Goal: Task Accomplishment & Management: Manage account settings

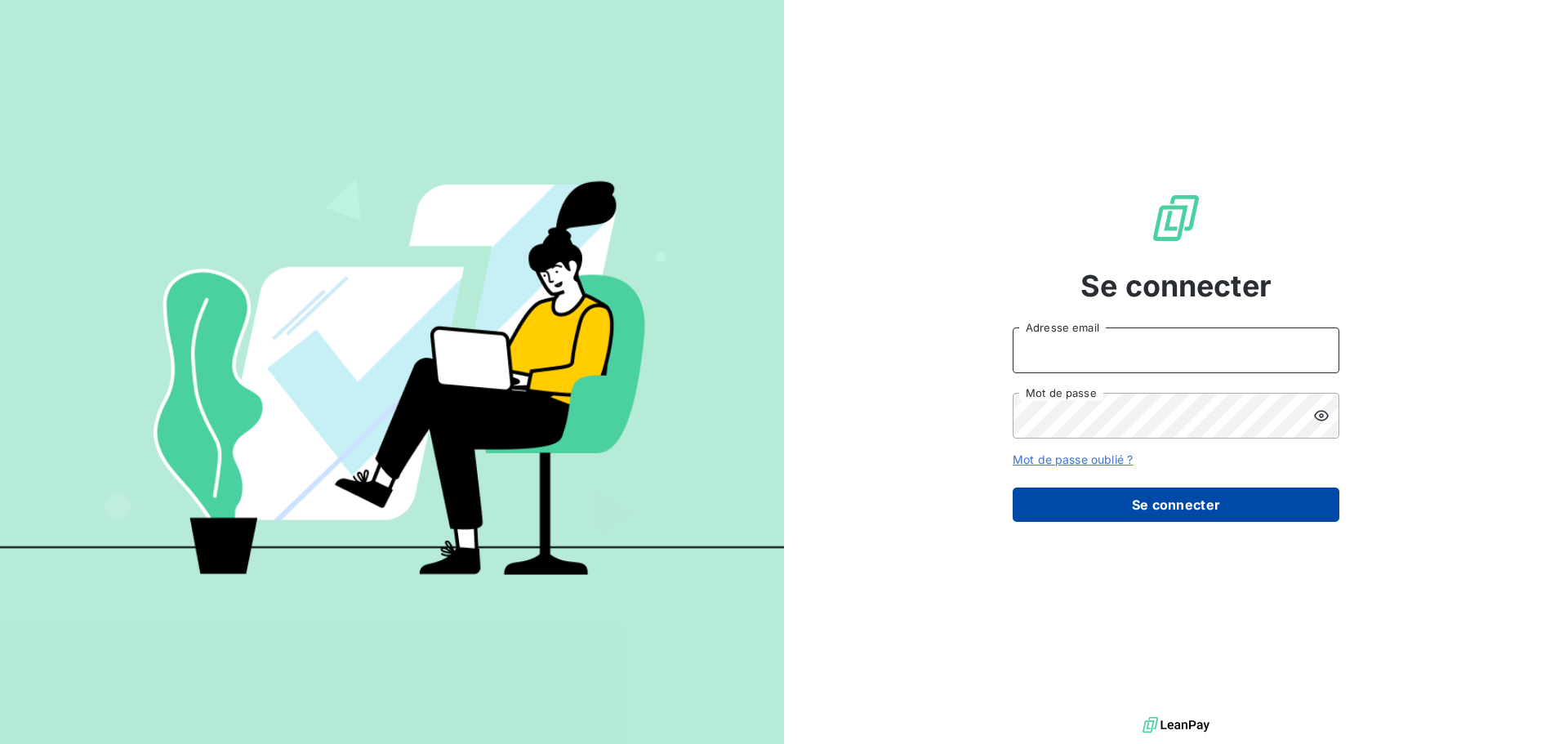
type input "[PERSON_NAME][EMAIL_ADDRESS][PERSON_NAME][PERSON_NAME][DOMAIN_NAME]"
click at [1032, 519] on button "Se connecter" at bounding box center [1176, 505] width 326 height 35
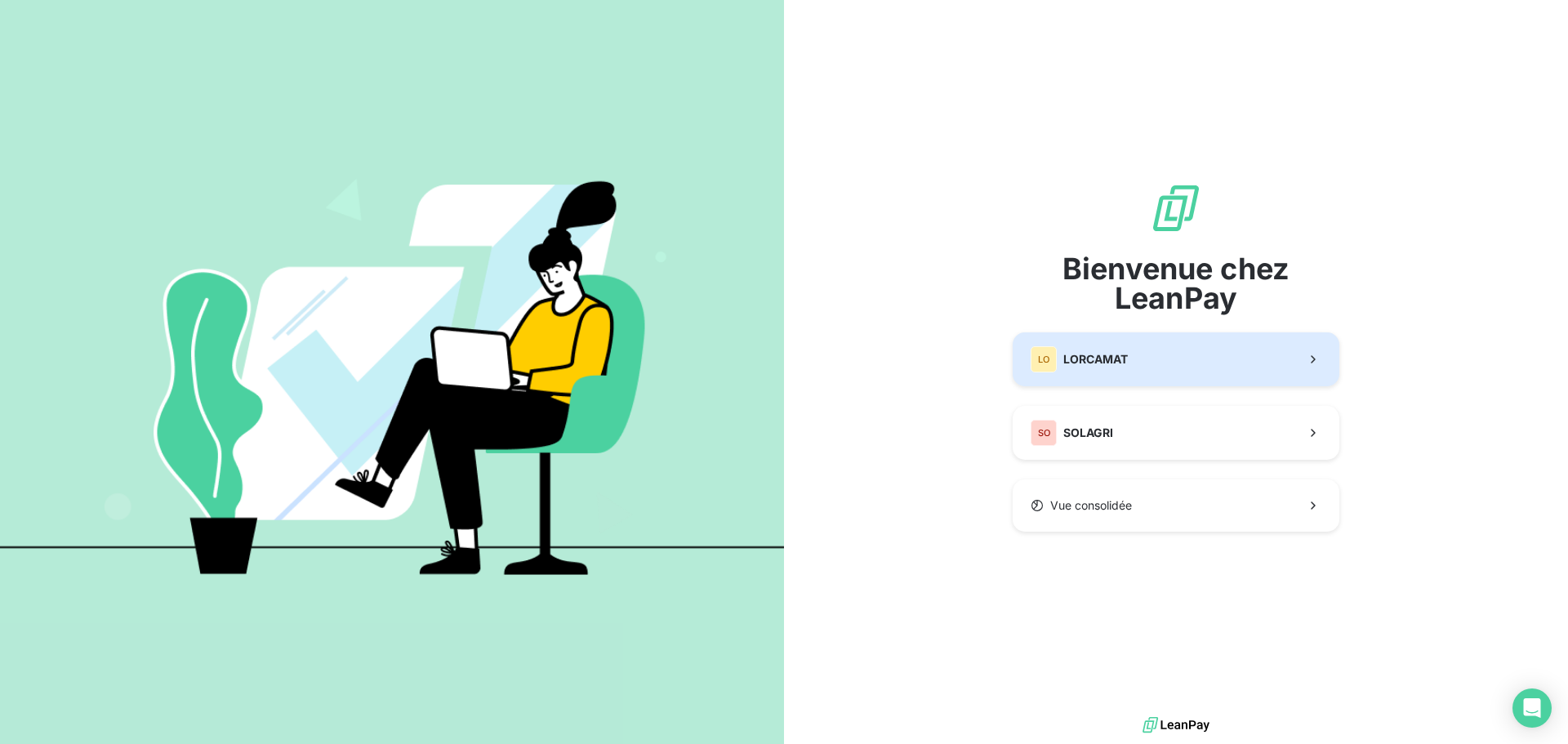
click at [1048, 356] on div "LO" at bounding box center [1044, 359] width 26 height 26
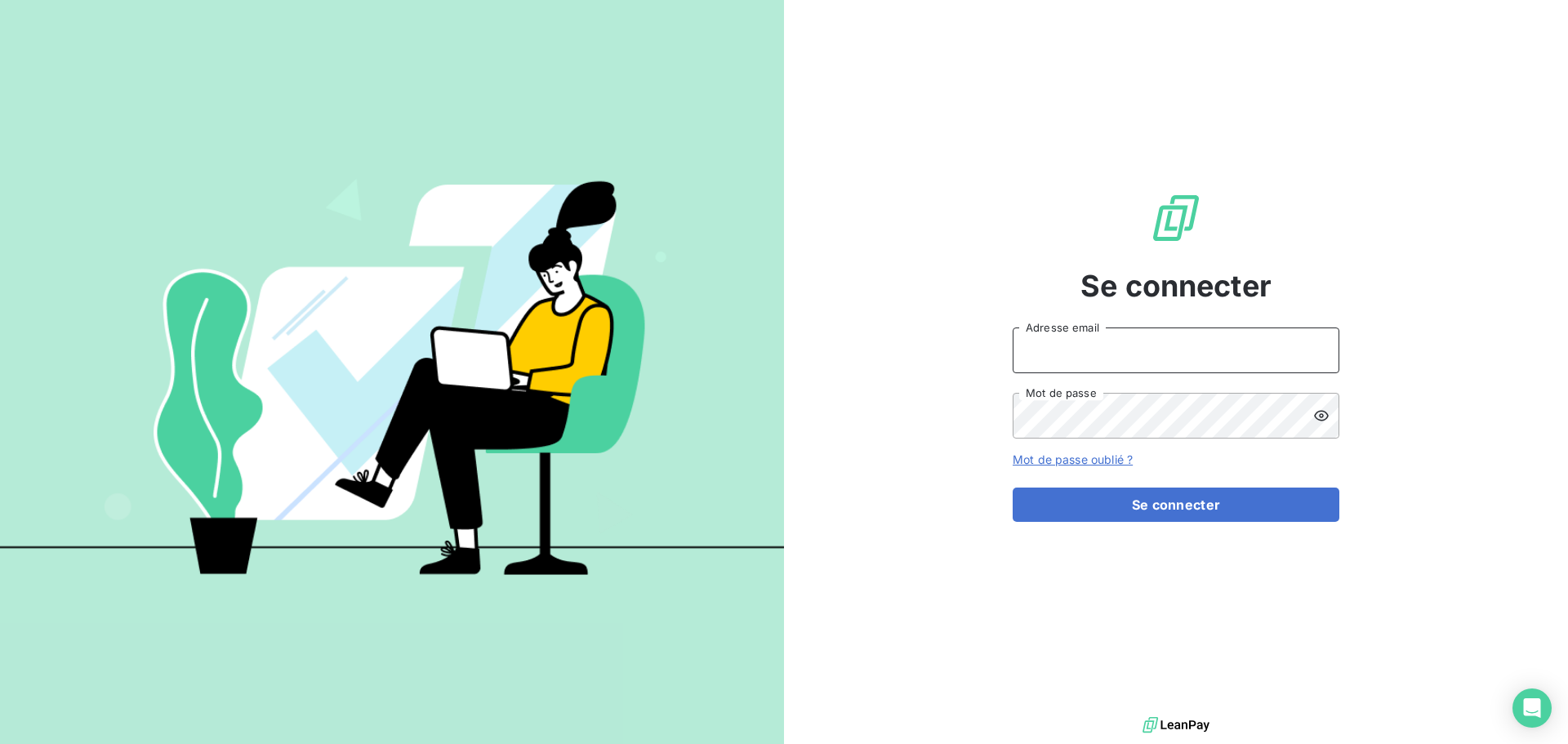
type input "[PERSON_NAME][EMAIL_ADDRESS][PERSON_NAME][PERSON_NAME][DOMAIN_NAME]"
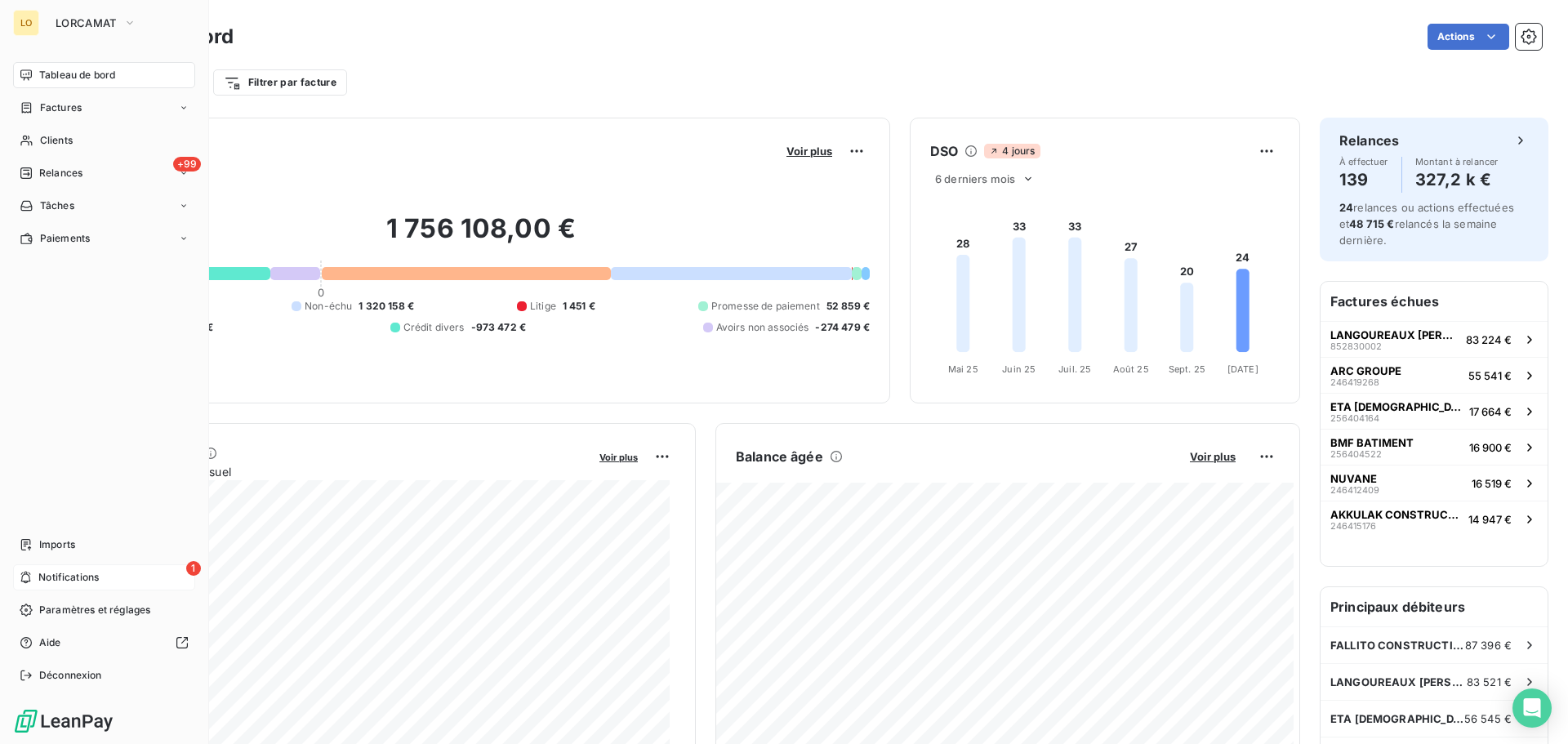
click at [30, 577] on icon at bounding box center [25, 578] width 12 height 13
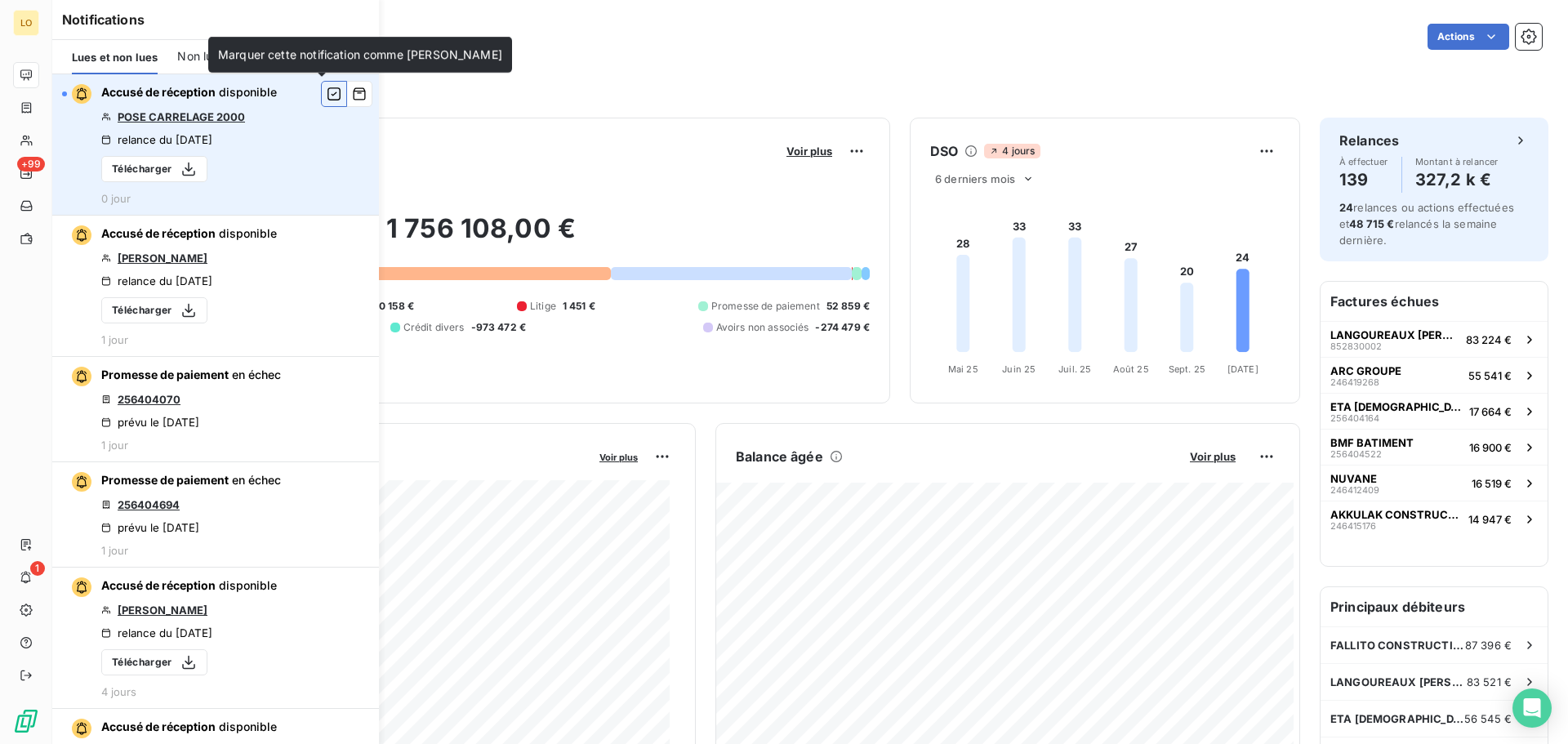
click at [326, 97] on icon "button" at bounding box center [334, 93] width 15 height 16
